Goal: Check status: Check status

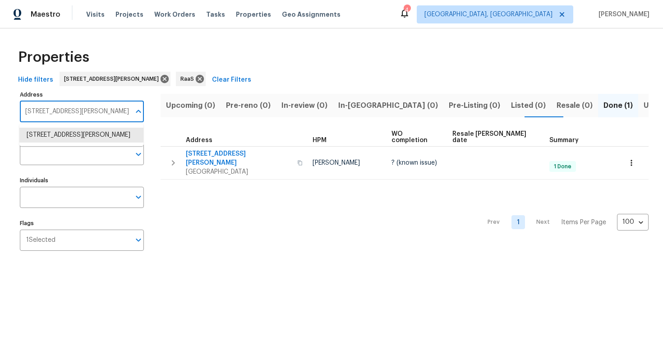
click at [53, 113] on input "[STREET_ADDRESS][PERSON_NAME]" at bounding box center [75, 111] width 111 height 21
paste input "[STREET_ADDRESS][PERSON_NAME]"
type input "[STREET_ADDRESS][PERSON_NAME]"
click at [57, 137] on li "[STREET_ADDRESS][PERSON_NAME]" at bounding box center [81, 135] width 124 height 15
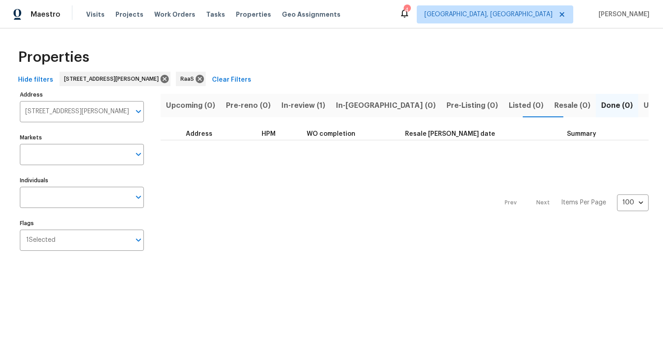
click at [304, 101] on span "In-review (1)" at bounding box center [304, 105] width 44 height 13
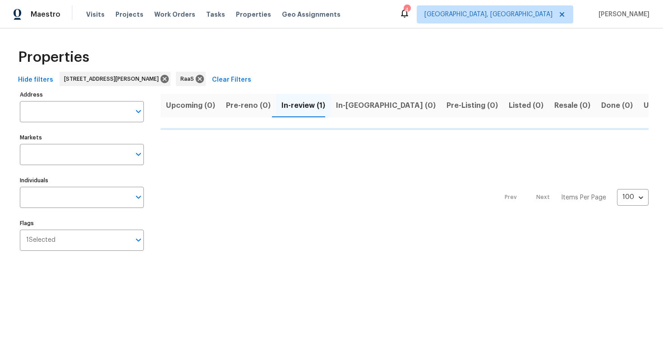
type input "[STREET_ADDRESS][PERSON_NAME]"
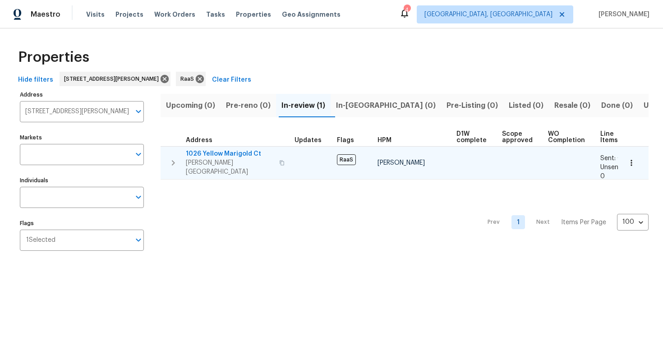
click at [204, 152] on span "1026 Yellow Marigold Ct" at bounding box center [230, 153] width 88 height 9
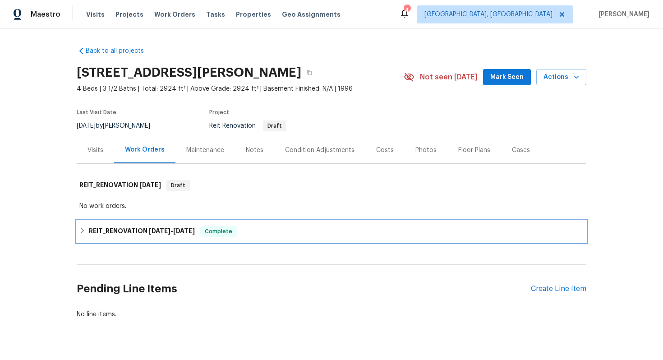
click at [187, 230] on span "[DATE]" at bounding box center [184, 231] width 22 height 6
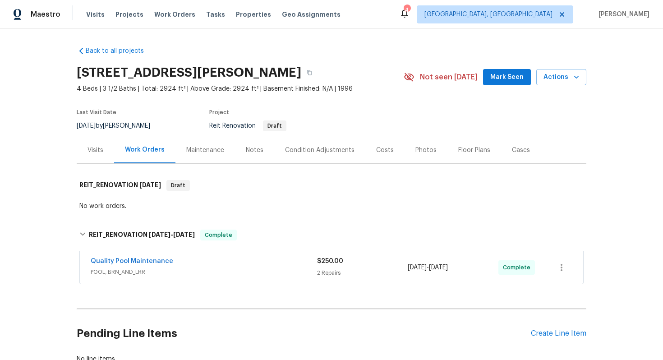
click at [384, 150] on div "Costs" at bounding box center [385, 150] width 18 height 9
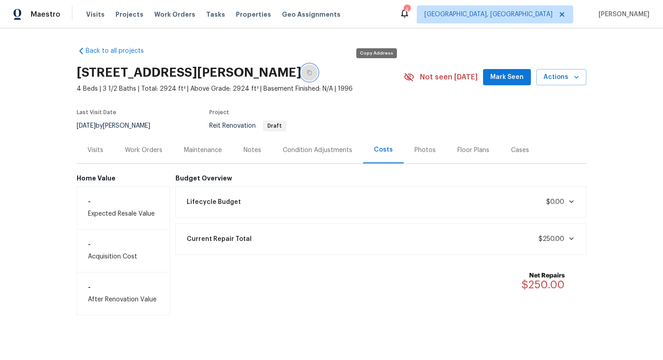
click at [312, 70] on icon "button" at bounding box center [309, 72] width 5 height 5
click at [138, 149] on div "Work Orders" at bounding box center [143, 150] width 37 height 9
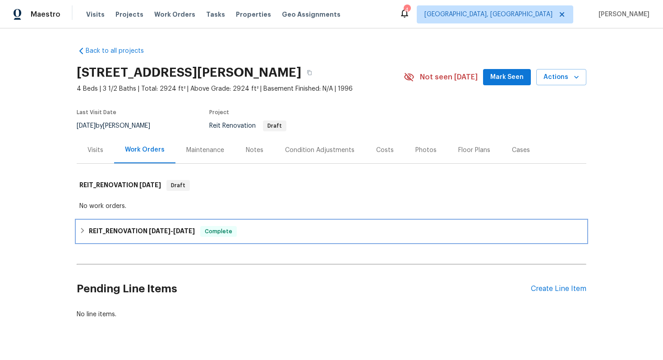
click at [181, 232] on span "[DATE]" at bounding box center [184, 231] width 22 height 6
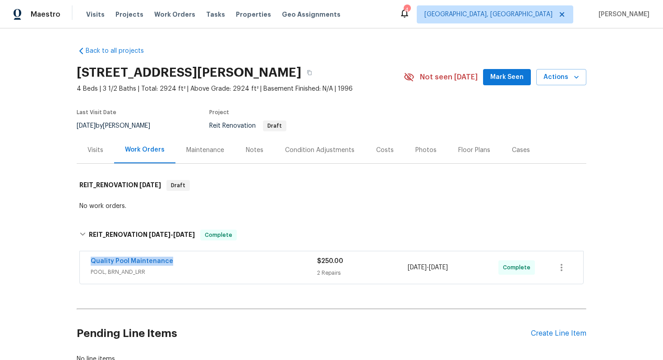
drag, startPoint x: 78, startPoint y: 260, endPoint x: 194, endPoint y: 264, distance: 116.0
click at [194, 264] on div "Quality Pool Maintenance POOL, BRN_AND_LRR $250.00 2 Repairs [DATE] - [DATE] Co…" at bounding box center [332, 268] width 510 height 37
copy link "Quality Pool Maintenance"
